Goal: Consume media (video, audio)

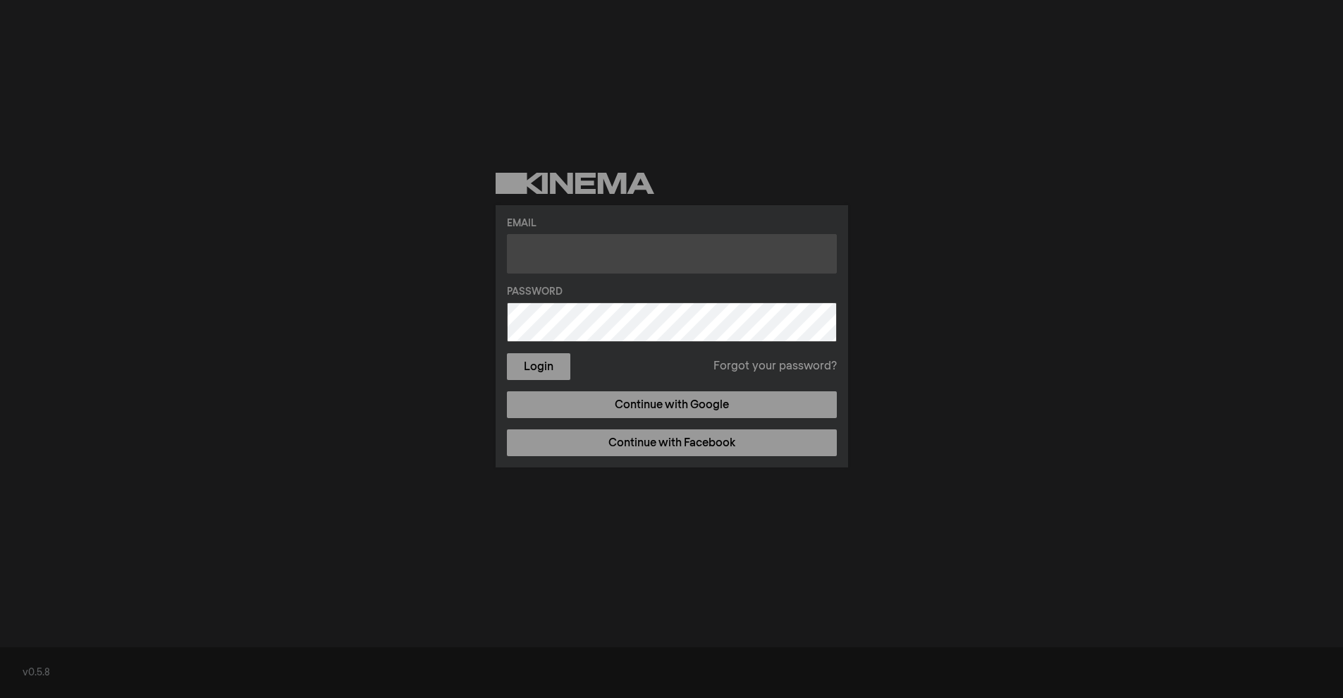
click at [527, 251] on input "text" at bounding box center [672, 253] width 330 height 39
click at [549, 260] on input "text" at bounding box center [672, 253] width 330 height 39
click at [544, 257] on input "text" at bounding box center [672, 253] width 330 height 39
click at [535, 262] on input "text" at bounding box center [672, 253] width 330 height 39
type input "[EMAIL_ADDRESS][DOMAIN_NAME]"
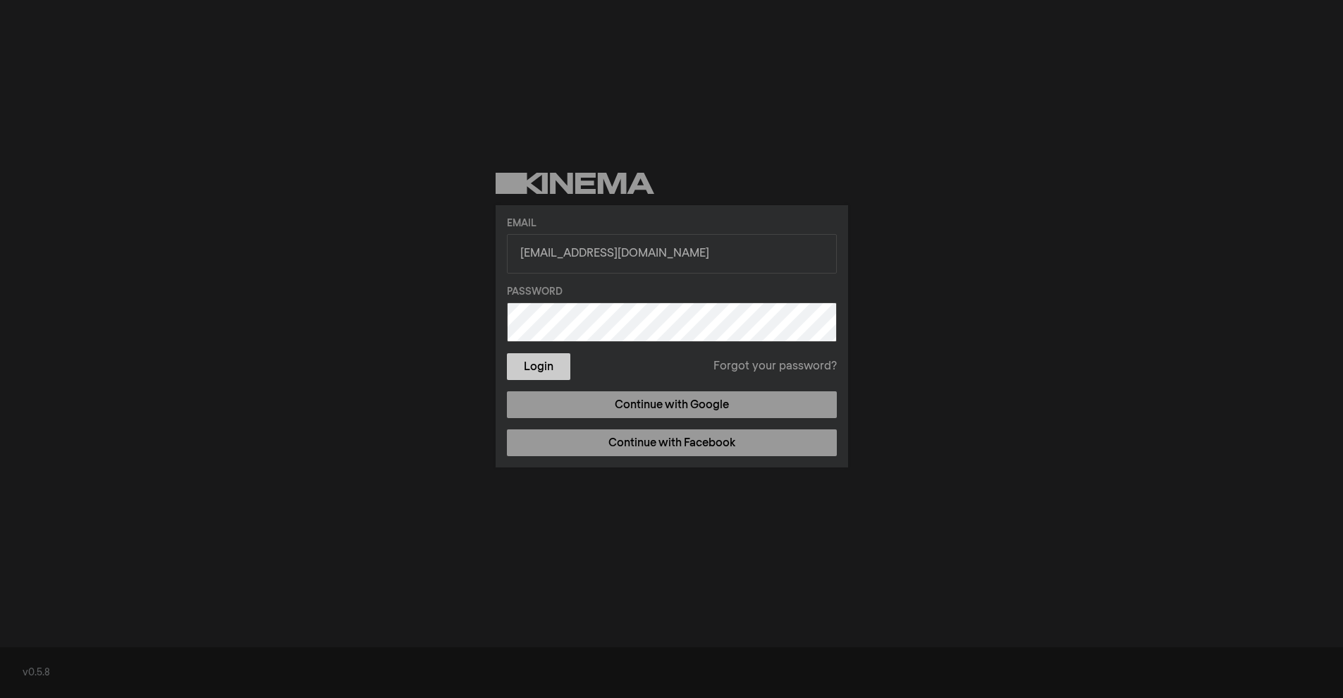
click at [539, 370] on button "Login" at bounding box center [538, 366] width 63 height 27
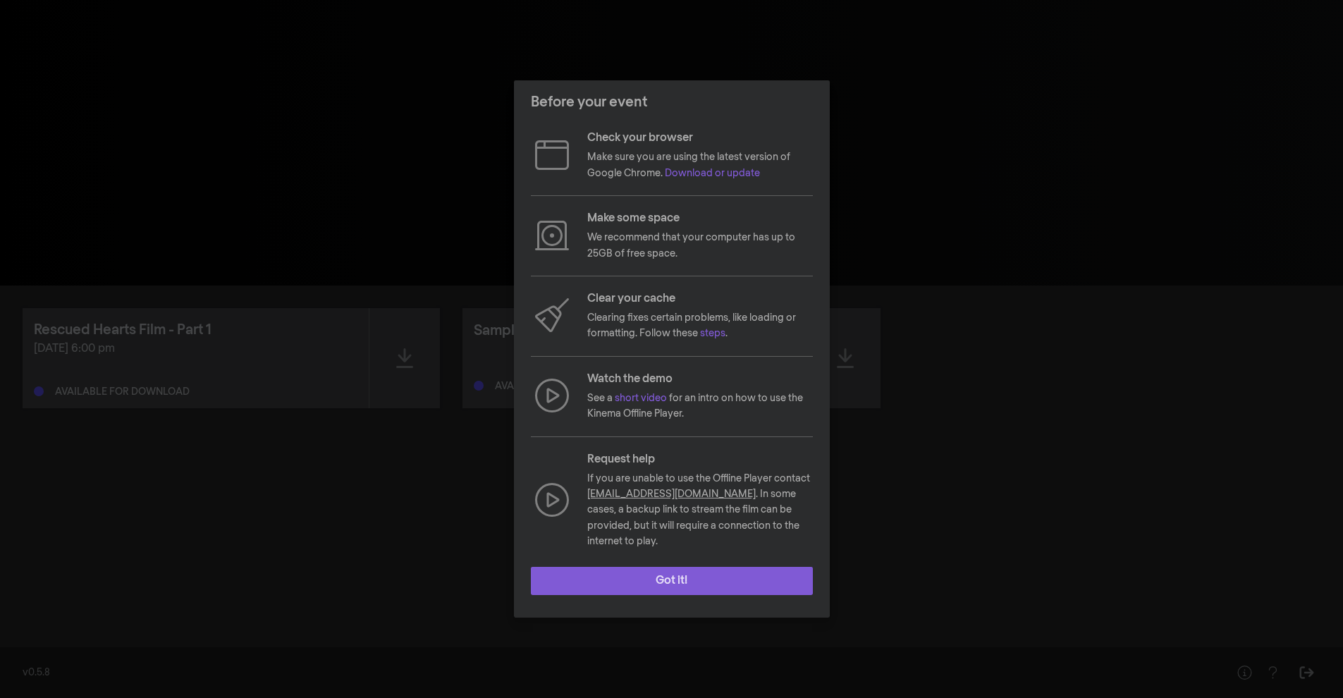
click at [679, 573] on button "Got it!" at bounding box center [672, 581] width 282 height 28
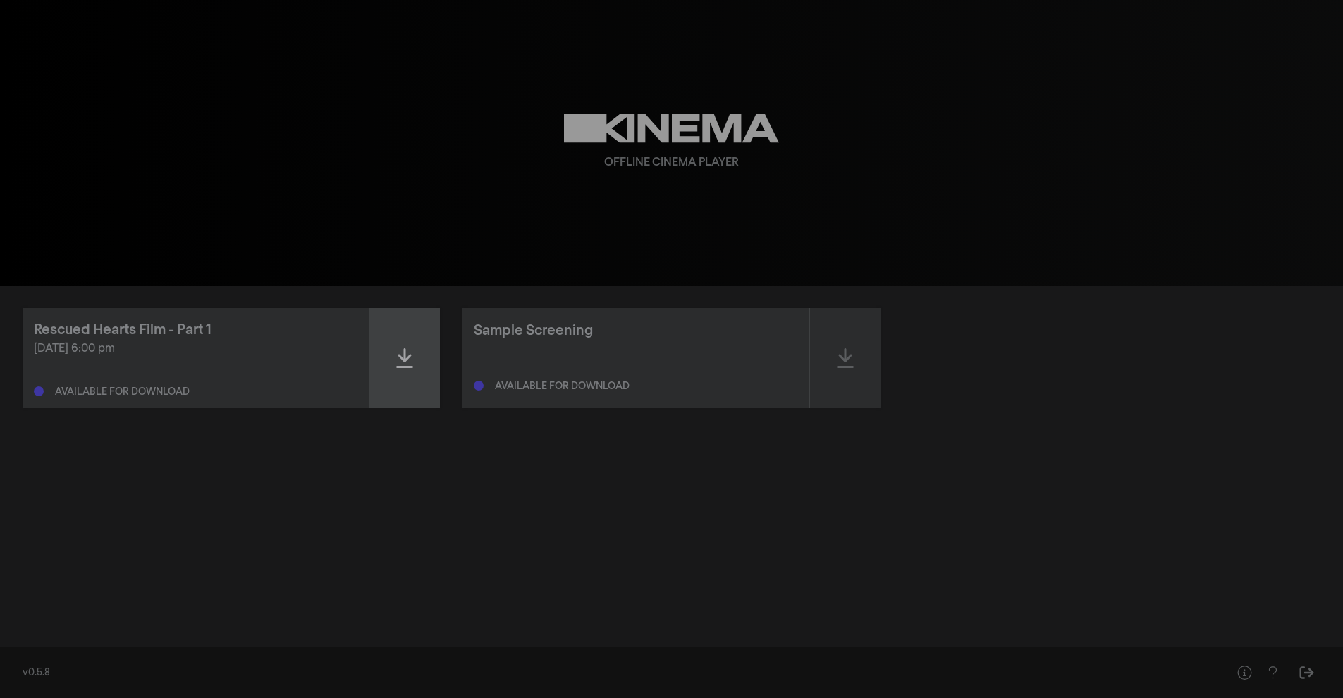
click at [405, 367] on icon at bounding box center [404, 358] width 17 height 20
click at [408, 370] on div at bounding box center [405, 358] width 71 height 100
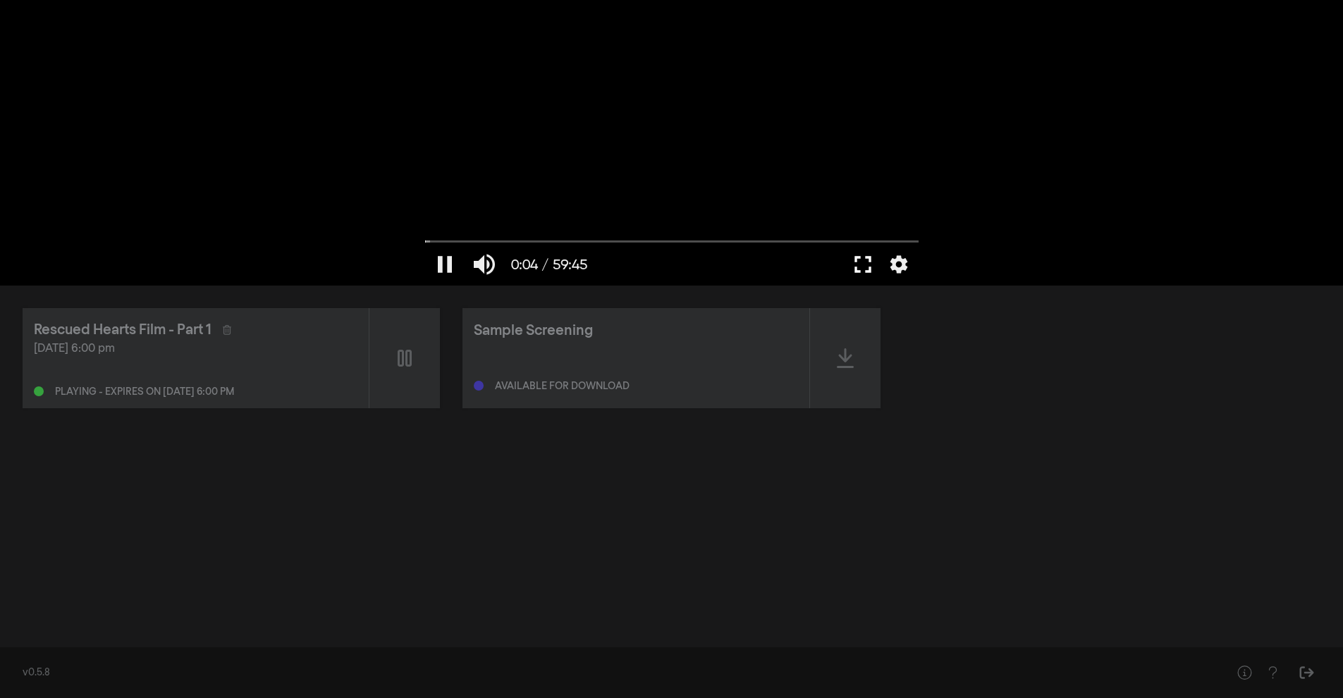
click at [862, 267] on button "fullscreen" at bounding box center [862, 264] width 39 height 42
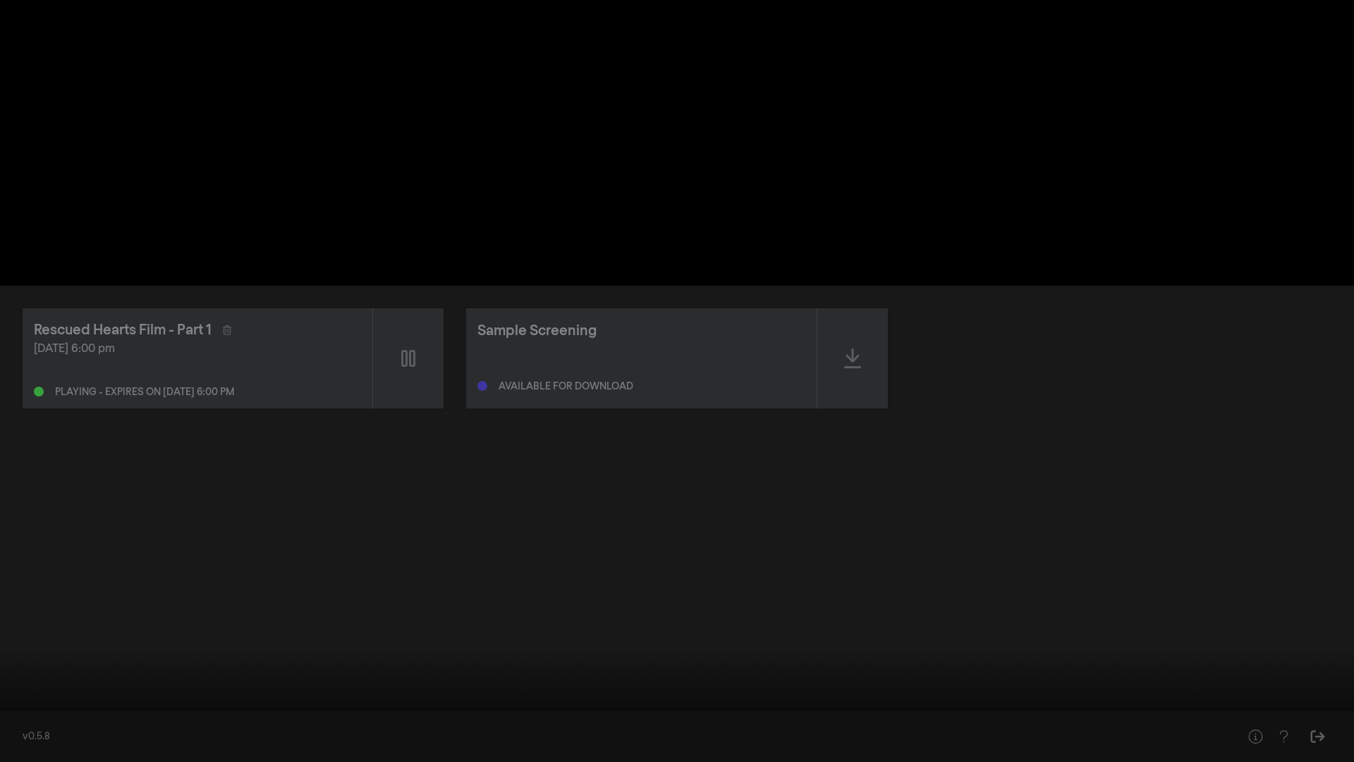
click at [31, 697] on button "pause" at bounding box center [26, 740] width 39 height 42
type input "8.146713"
click at [1289, 697] on button "fullscreen_exit" at bounding box center [1291, 740] width 39 height 42
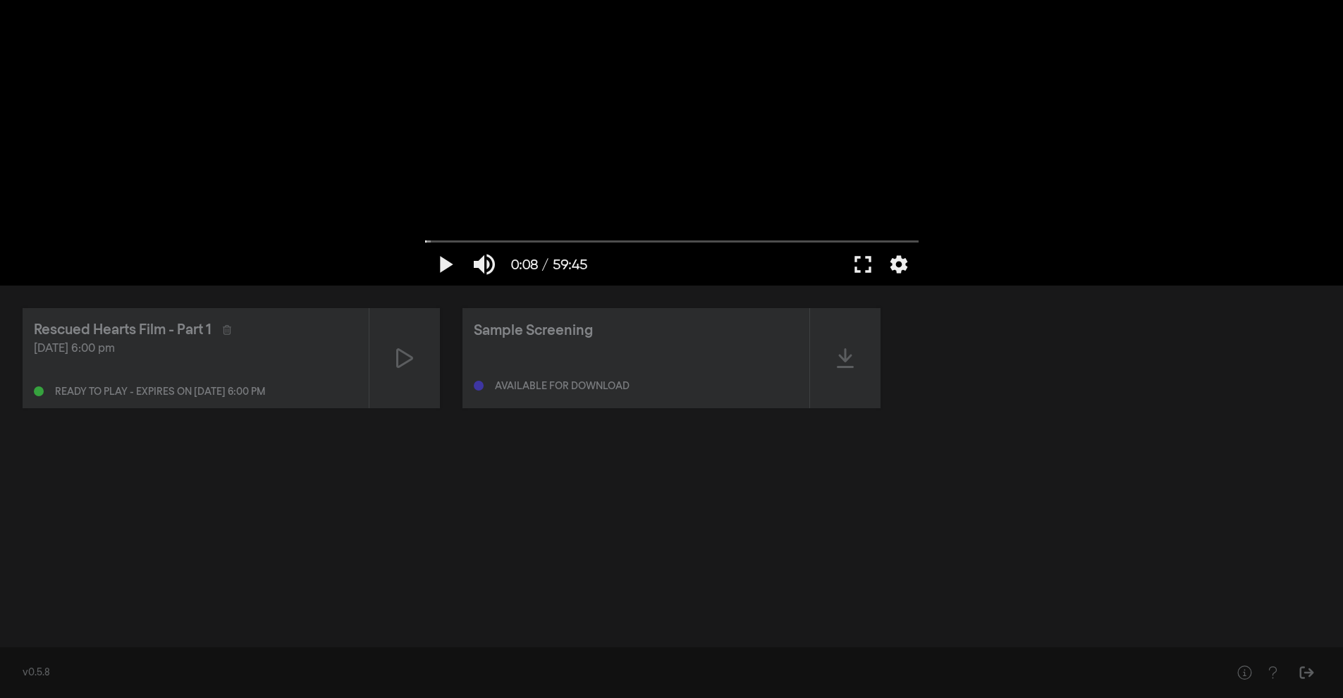
click at [1052, 295] on div "Rescued Hearts Film - Part 1 [DATE] 6:00 pm Ready to play - expires on [DATE] 6…" at bounding box center [671, 462] width 1343 height 352
click at [862, 270] on button "fullscreen" at bounding box center [862, 264] width 39 height 42
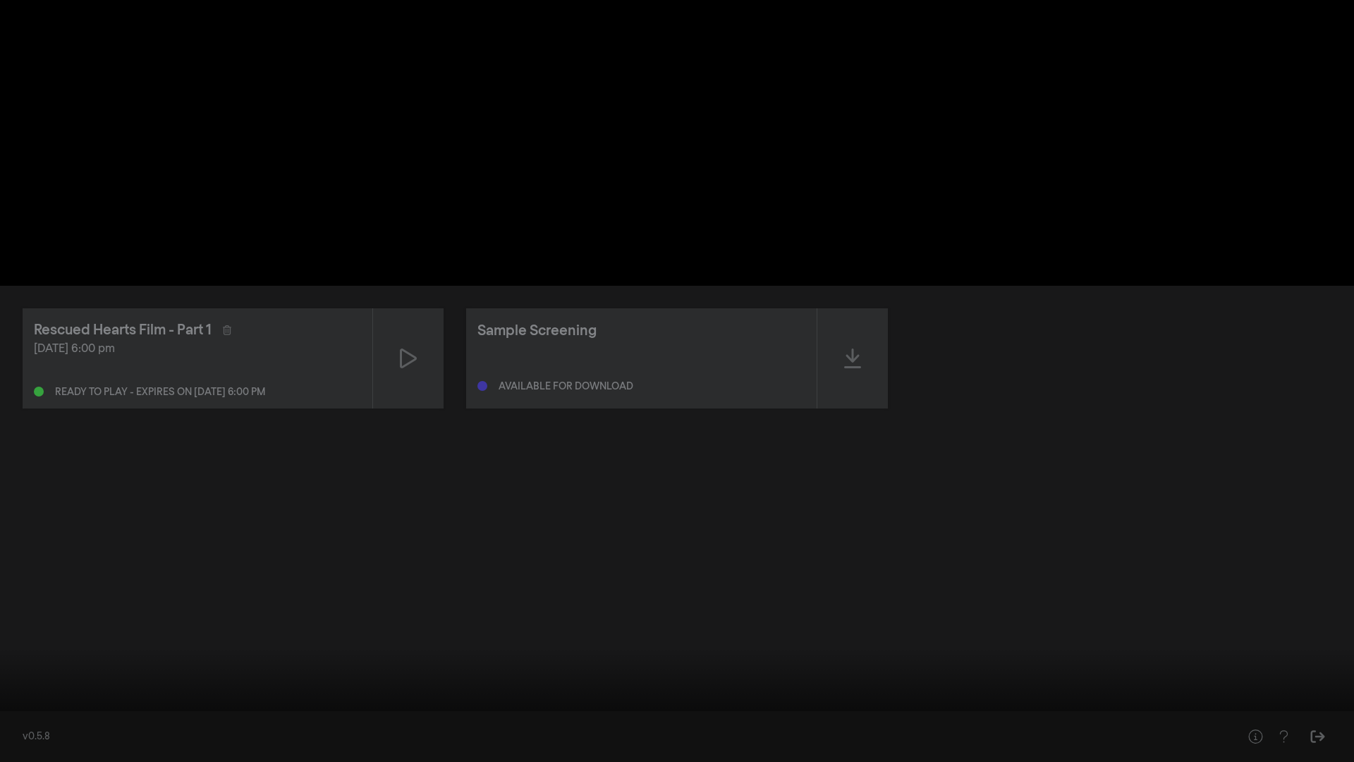
click at [1289, 697] on button "fullscreen_exit" at bounding box center [1291, 740] width 39 height 42
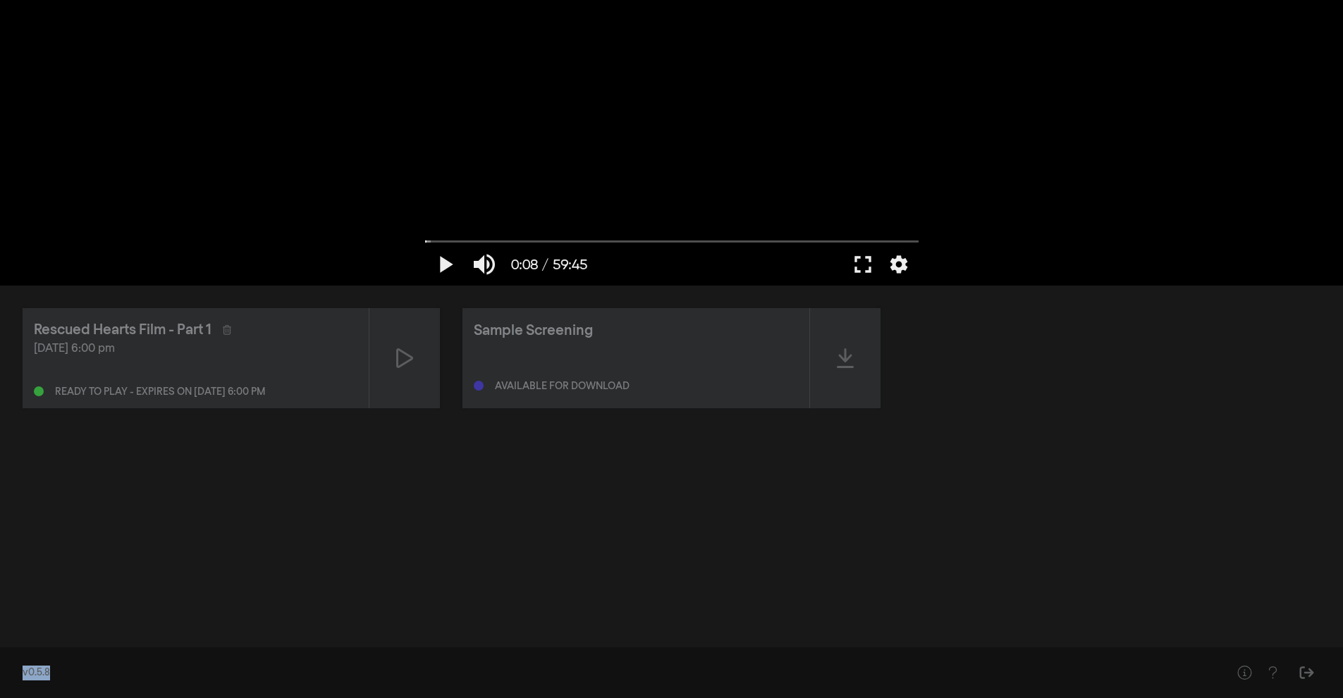
drag, startPoint x: 1289, startPoint y: 671, endPoint x: 980, endPoint y: 476, distance: 365.5
click at [980, 476] on div "play_arrow 0:08 / 59:45 volume_up fullscreen settings closed_caption Captions O…" at bounding box center [671, 349] width 1343 height 698
